Goal: Use online tool/utility: Utilize a website feature to perform a specific function

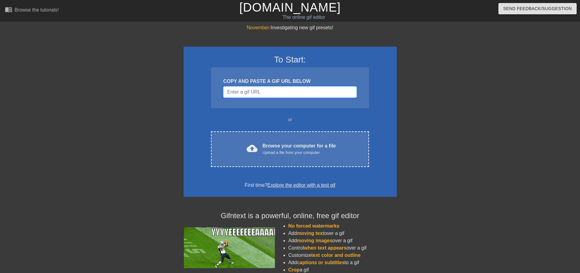
click at [282, 94] on input "Username" at bounding box center [289, 92] width 133 height 12
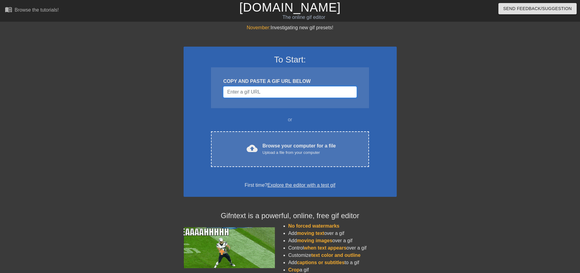
paste input "[URL][DOMAIN_NAME]"
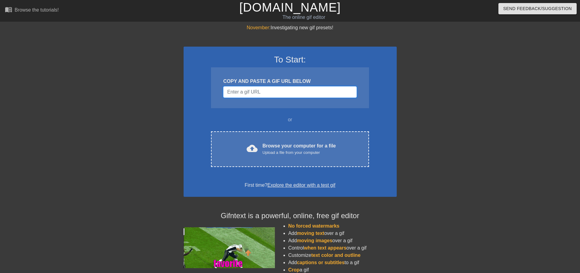
type input "[URL][DOMAIN_NAME]"
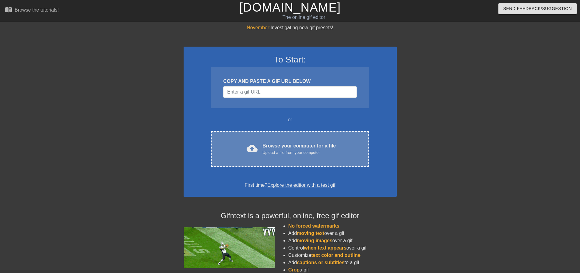
click at [304, 142] on div "Browse your computer for a file Upload a file from your computer" at bounding box center [299, 148] width 73 height 13
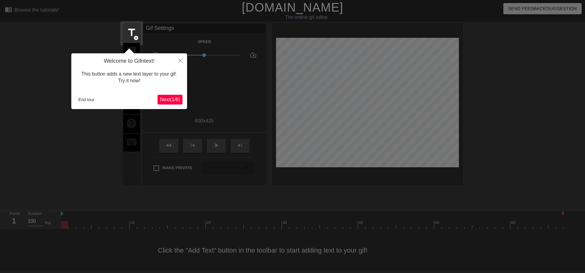
click at [172, 100] on span "Next ( 1 / 6 )" at bounding box center [170, 99] width 20 height 5
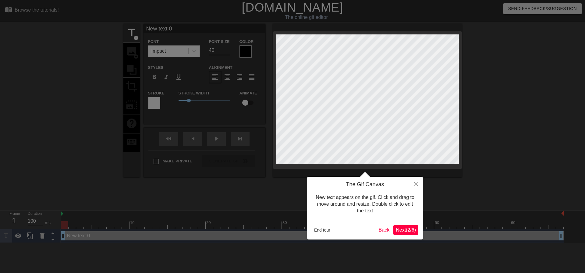
click at [403, 232] on span "Next ( 2 / 6 )" at bounding box center [406, 229] width 20 height 5
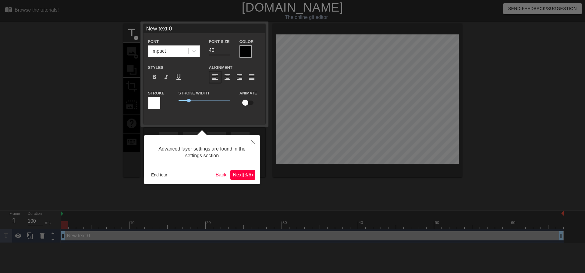
click at [239, 177] on span "Next ( 3 / 6 )" at bounding box center [243, 174] width 20 height 5
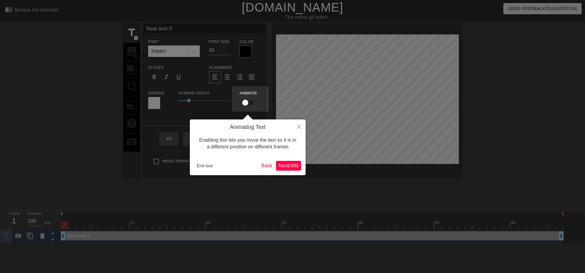
click at [285, 167] on span "Next ( 4 / 6 )" at bounding box center [289, 165] width 20 height 5
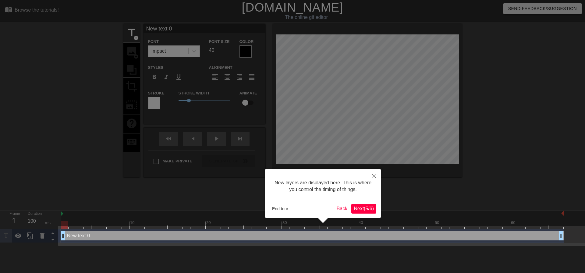
click at [368, 210] on span "Next ( 5 / 6 )" at bounding box center [364, 208] width 20 height 5
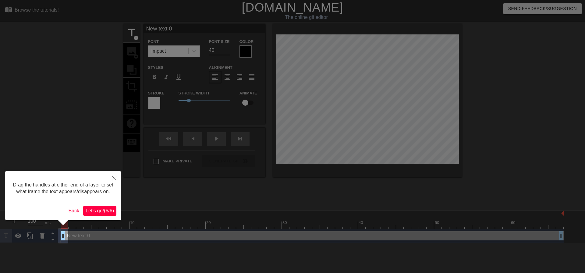
click at [97, 213] on span "Let's go! ( 6 / 6 )" at bounding box center [100, 210] width 28 height 5
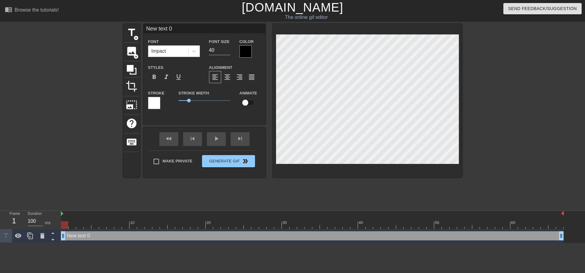
scroll to position [1, 2]
type input "2"
type textarea "2"
type input "27"
type textarea "27"
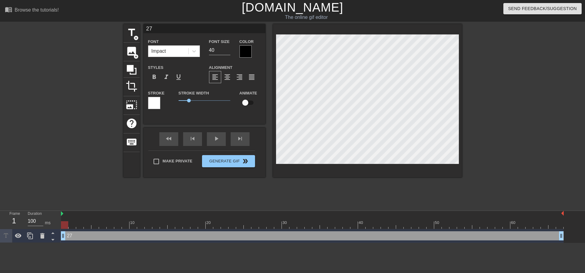
type input "277"
type textarea "277"
type input "277i"
type textarea "277i"
type input "277iq"
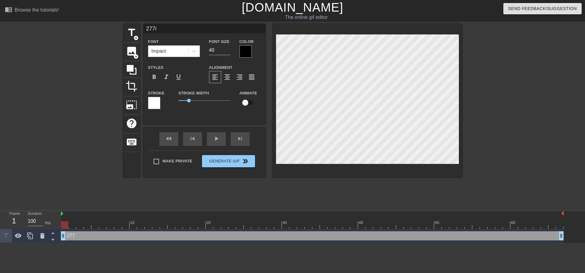
type textarea "277iq"
type input "277iq"
type textarea "277iq"
type input "277iq b"
type textarea "277iq b"
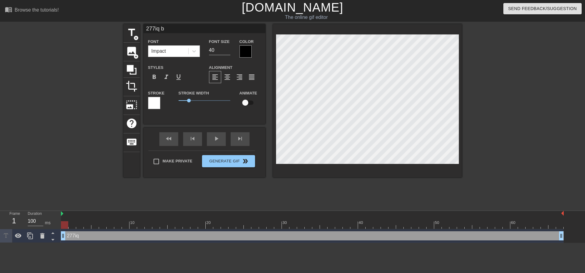
type input "277iq bu"
type textarea "277iq bu"
type input "277iq buy"
type textarea "277iq buy"
type input "277iq buyi"
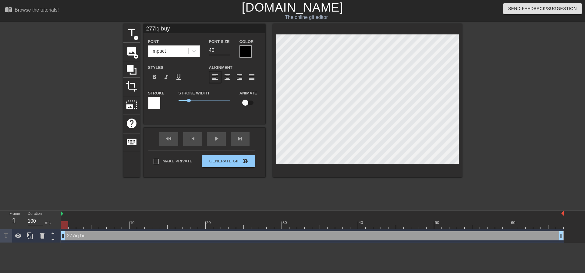
type textarea "277iq buyi"
type input "277iq buyin"
type textarea "277iq buyin"
type input "277iq buying"
type textarea "277iq buying"
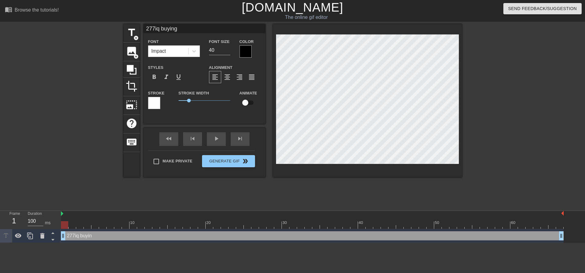
type input "277iq buying"
type textarea "277iq buying"
type input "277iq buying t"
type textarea "277iq buying t"
type input "277iq buying th"
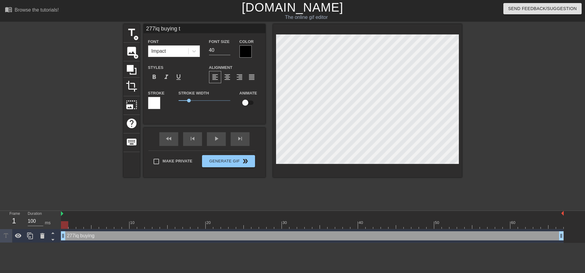
type textarea "277iq buying th"
type input "277iq buying the"
type textarea "277iq buying the"
type input "277iq buying the"
type textarea "277iq buying the"
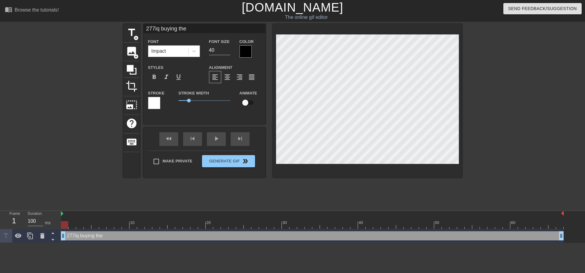
type input "277iq buying the b"
type textarea "277iq buying the b"
type input "277iq buying the bo"
type textarea "277iq buying the bo"
type input "277iq buying the boz"
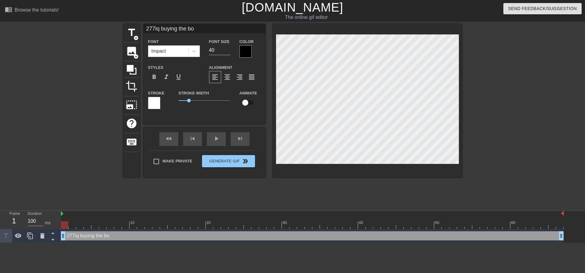
type textarea "277iq buying the boz"
type input "277iq buying the bozy"
type textarea "277iq buying the bozy"
type input "277iq buying the bozy f"
type textarea "277iq buying the bozy f"
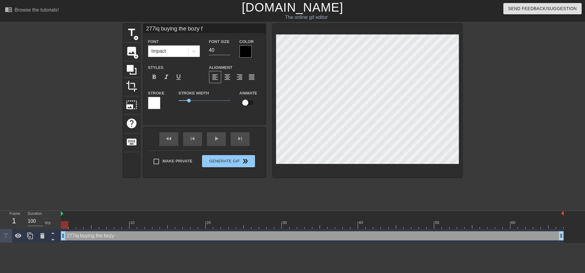
type input "277iq buying the bozy fo"
type textarea "277iq buying the bozy fo"
type input "277iq buying the bozy for"
type textarea "277iq buying the bozy for"
type input "277iq buying the bozy for"
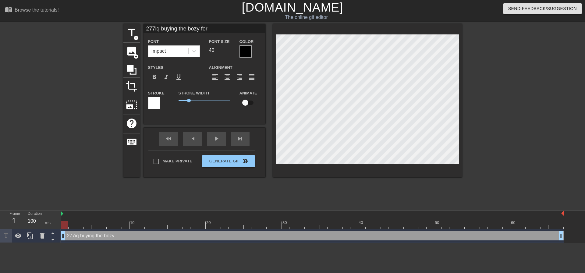
type textarea "277iq buying the bozy for"
type input "277iq buying the bozy for 5"
type textarea "277iq buying the bozy for 5"
type input "277iq buying the bozy for 50"
type textarea "277iq buying the bozy for 50"
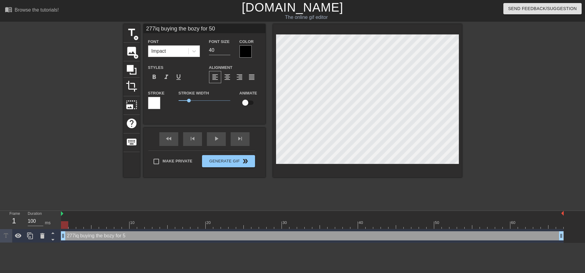
type input "277iq buying the bozy for 500"
type textarea "277iq buying the bozy for 500"
type input "277iq buying the bozy for 500k"
type textarea "277iq buying the bozy for 500k"
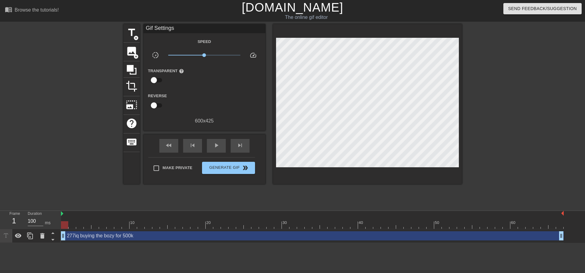
click at [497, 122] on div at bounding box center [514, 115] width 91 height 183
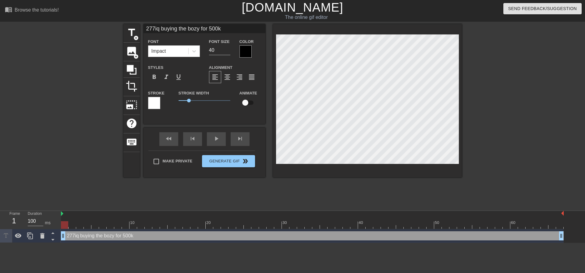
click at [488, 80] on div at bounding box center [514, 115] width 91 height 183
click at [494, 128] on div at bounding box center [514, 115] width 91 height 183
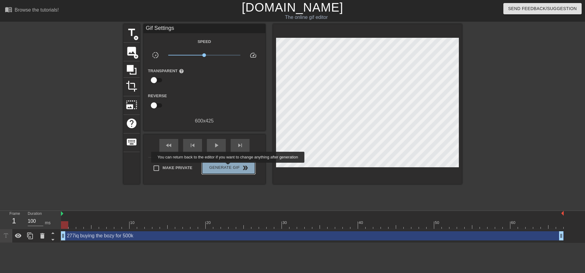
click at [229, 167] on span "Generate Gif double_arrow" at bounding box center [228, 167] width 48 height 7
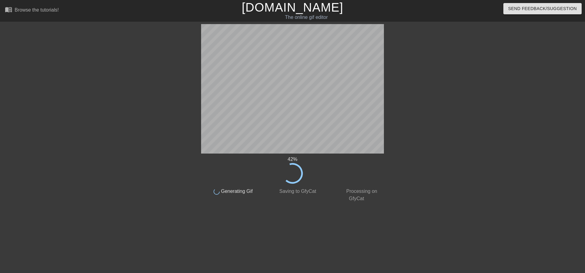
drag, startPoint x: 585, startPoint y: 102, endPoint x: 459, endPoint y: 88, distance: 126.3
click at [459, 88] on div at bounding box center [436, 115] width 91 height 183
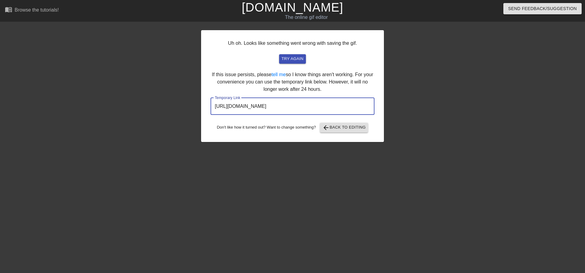
drag, startPoint x: 348, startPoint y: 104, endPoint x: 203, endPoint y: 107, distance: 144.8
click at [203, 107] on div "Uh oh. Looks like something went wrong with saving the gif. try again If this i…" at bounding box center [292, 86] width 183 height 112
click at [570, 148] on div "Uh oh. Looks like something went wrong with saving the gif. try again If this i…" at bounding box center [292, 115] width 585 height 183
